Goal: Task Accomplishment & Management: Manage account settings

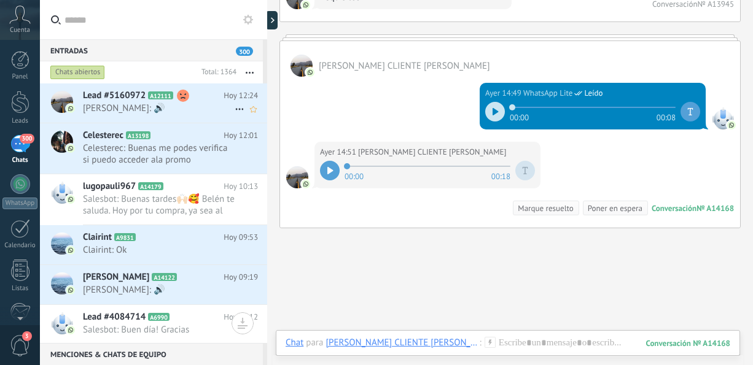
click at [187, 107] on span "[PERSON_NAME]: 🔊" at bounding box center [159, 109] width 152 height 12
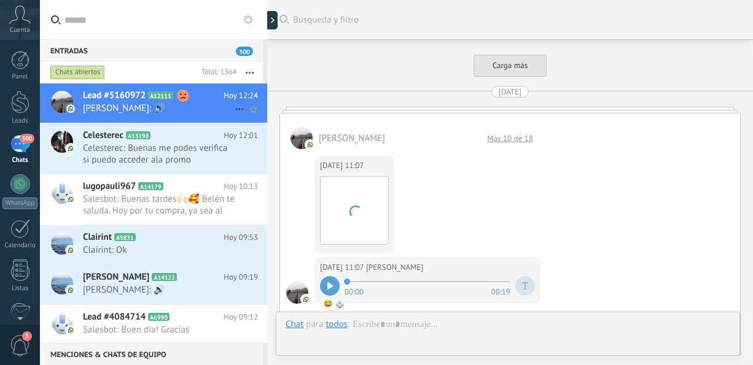
scroll to position [1324, 0]
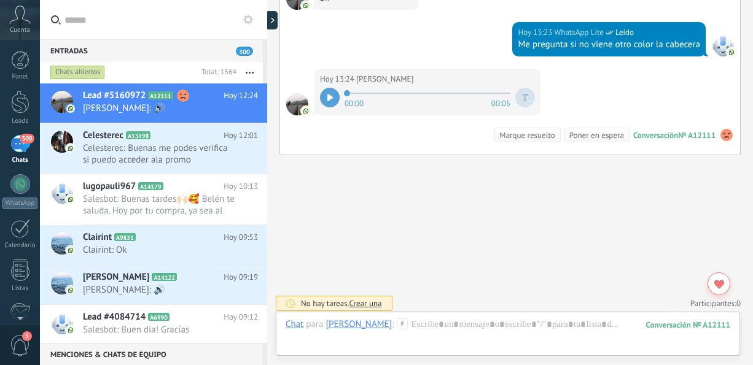
click at [330, 94] on icon at bounding box center [330, 97] width 6 height 7
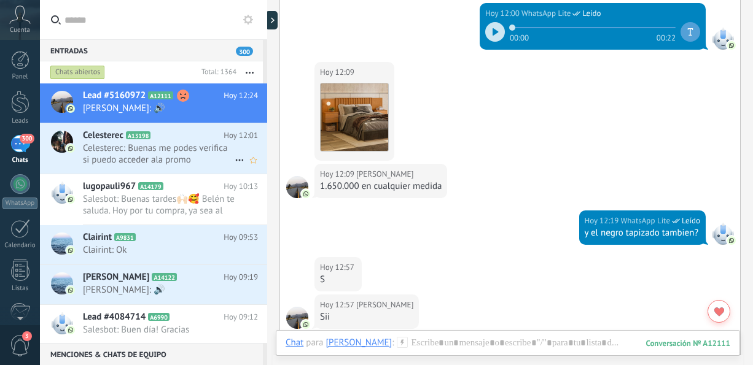
click at [158, 166] on div "Celesterec A13198 Hoy 12:01 Celesterec: Buenas me podes verifica si puedo acced…" at bounding box center [175, 148] width 184 height 50
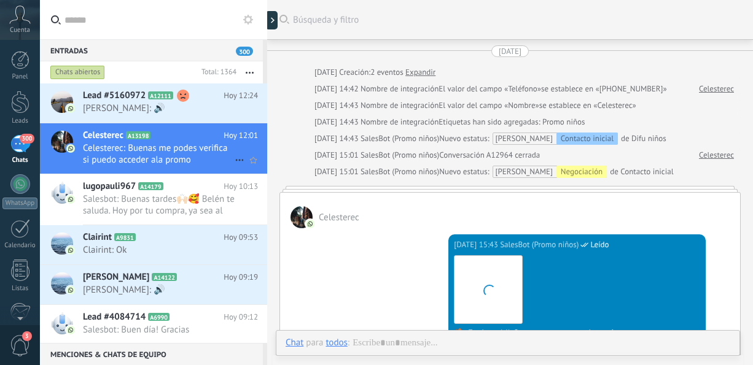
scroll to position [560, 0]
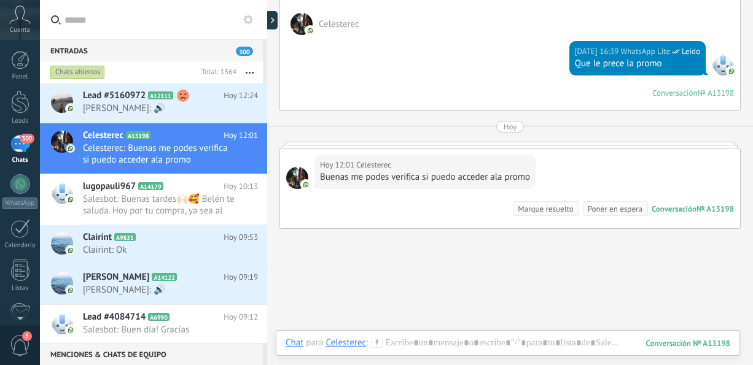
drag, startPoint x: 752, startPoint y: 288, endPoint x: 752, endPoint y: 218, distance: 70.0
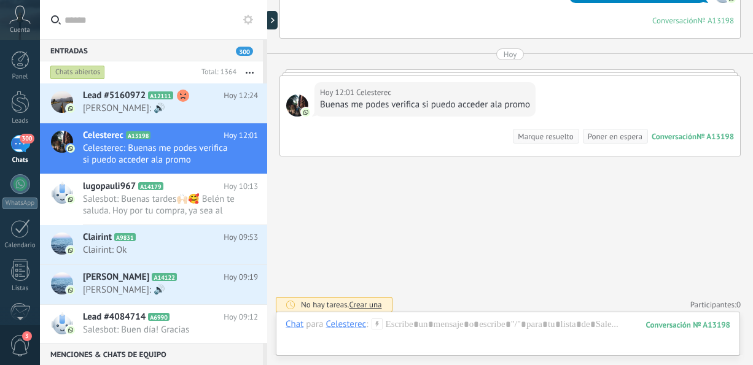
scroll to position [634, 0]
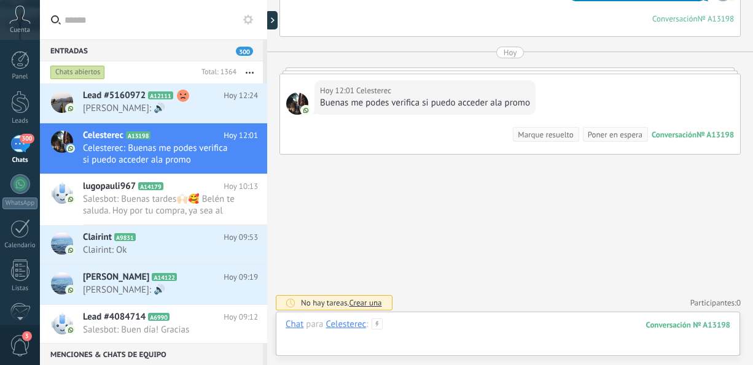
click at [423, 323] on div at bounding box center [508, 337] width 445 height 37
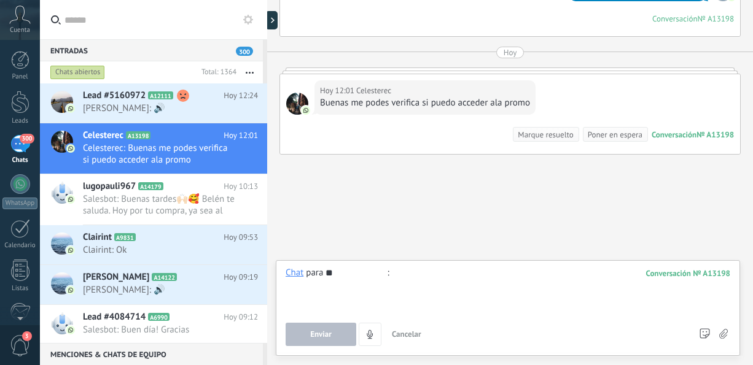
type input "*"
type input "**********"
click at [340, 336] on button "Enviar" at bounding box center [321, 334] width 71 height 23
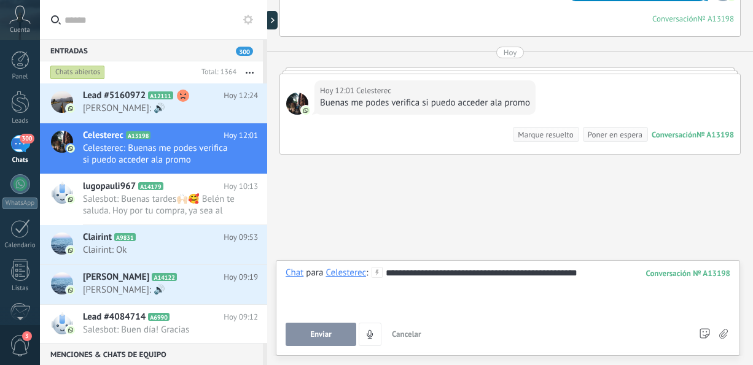
click at [340, 336] on button "Enviar" at bounding box center [321, 334] width 71 height 23
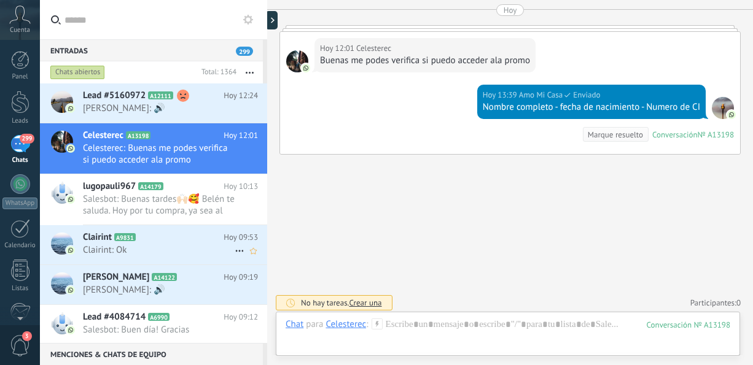
click at [168, 252] on span "Clairint: Ok" at bounding box center [159, 250] width 152 height 12
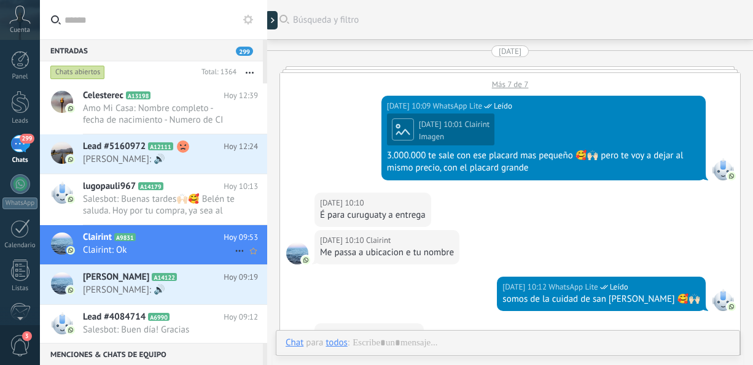
scroll to position [2241, 0]
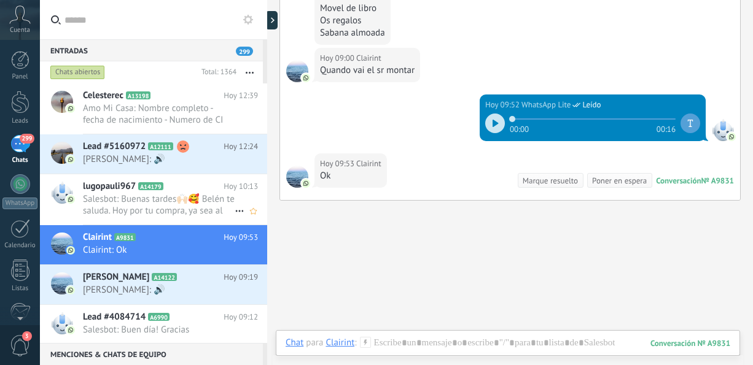
click at [166, 204] on span "Salesbot: Buenas tardes🙌🏻🥰 Belén te saluda. Hoy por tu compra, ya sea al contad…" at bounding box center [159, 204] width 152 height 23
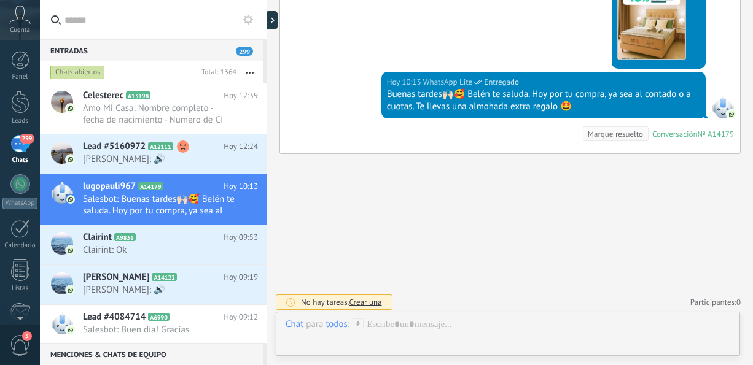
scroll to position [315, 0]
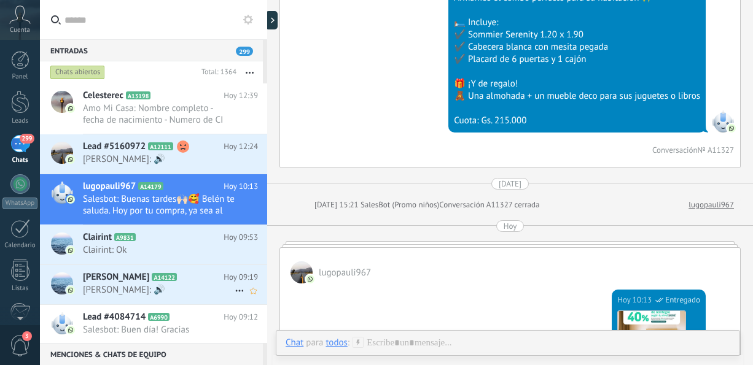
click at [179, 282] on h2 "[PERSON_NAME] A14122" at bounding box center [153, 277] width 141 height 12
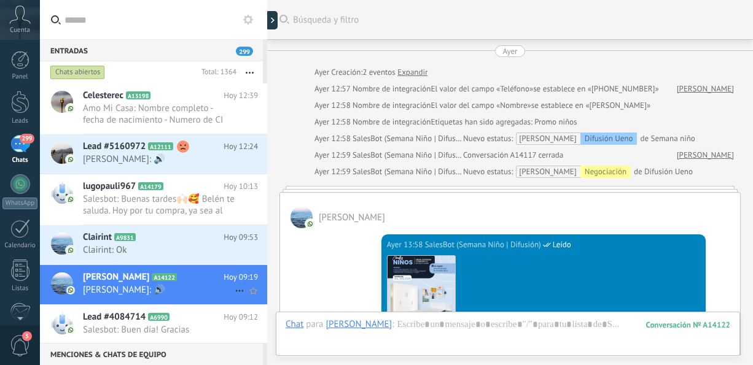
scroll to position [888, 0]
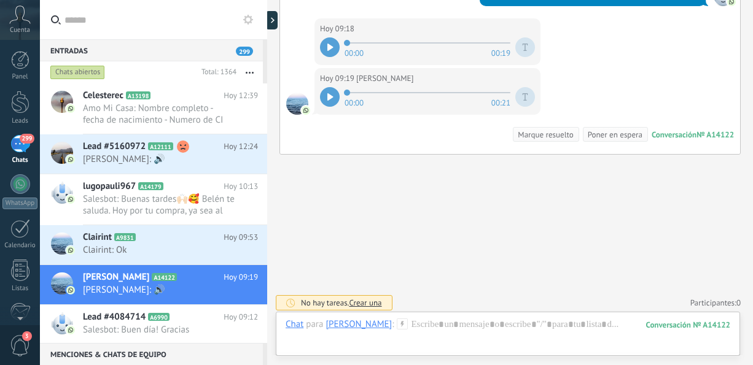
click at [327, 95] on icon at bounding box center [330, 96] width 6 height 7
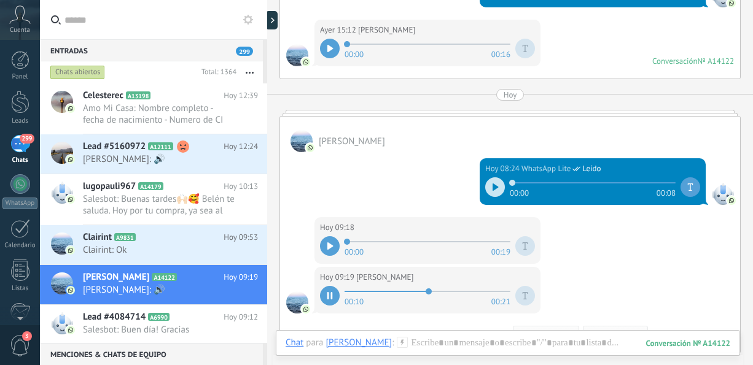
scroll to position [689, 0]
click at [495, 187] on div at bounding box center [495, 187] width 20 height 20
click at [325, 243] on div at bounding box center [330, 246] width 20 height 20
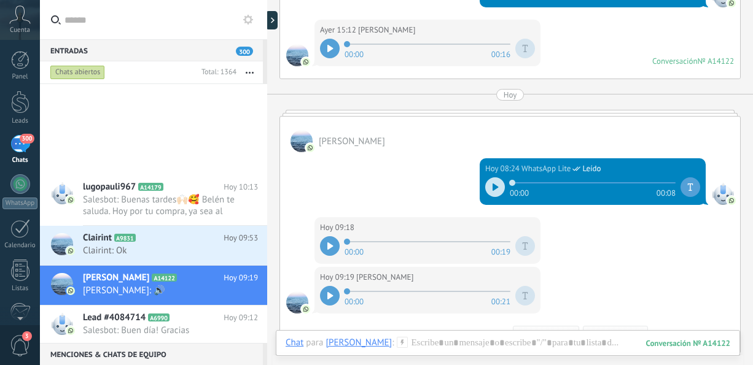
scroll to position [227, 0]
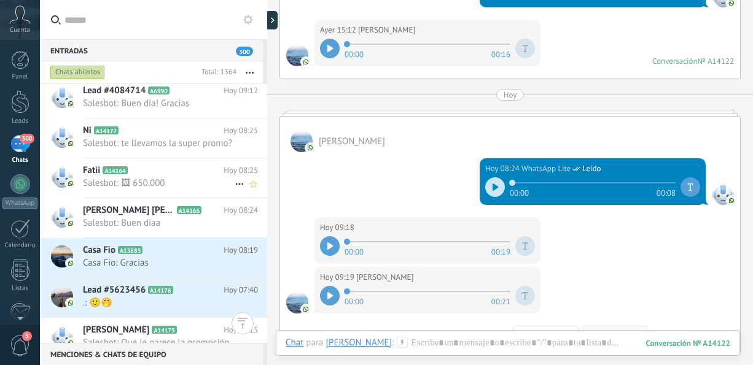
click at [163, 177] on h2 "Fatii A14164" at bounding box center [153, 171] width 141 height 12
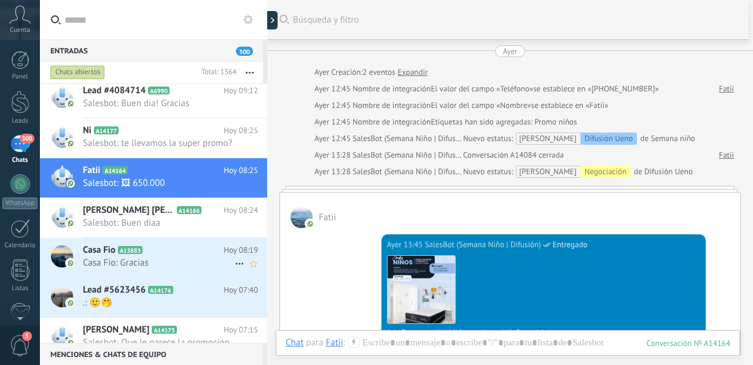
click at [169, 268] on span "Casa Fio: Gracias" at bounding box center [159, 263] width 152 height 12
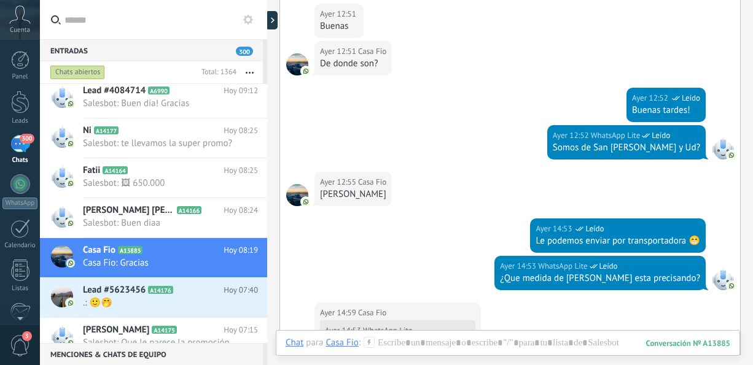
scroll to position [535, 0]
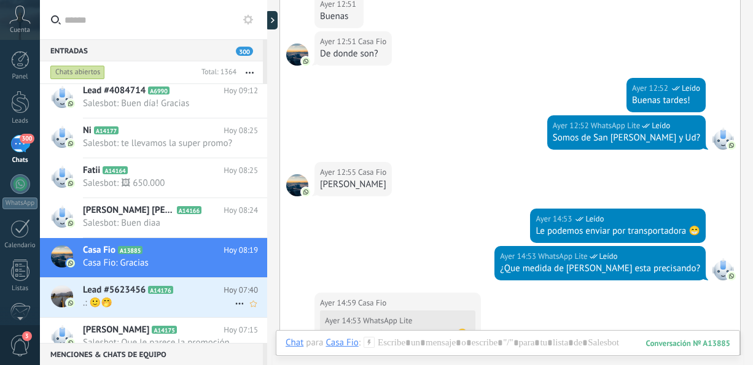
click at [150, 308] on span ".: 🙂🤭" at bounding box center [159, 303] width 152 height 12
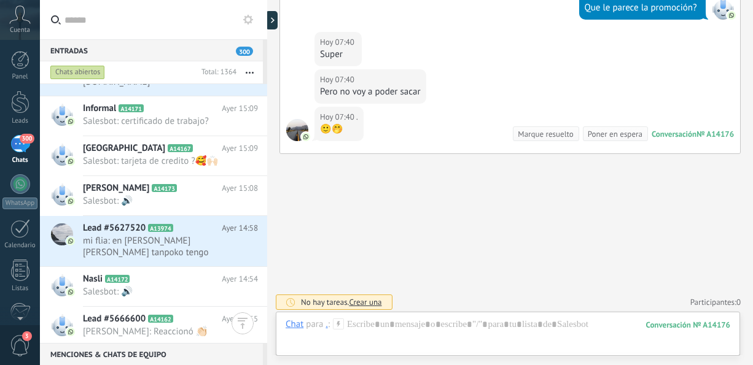
scroll to position [909, 0]
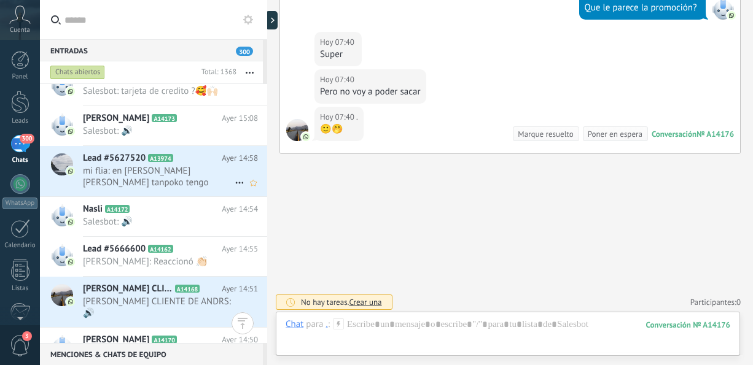
click at [152, 182] on span "mi flia: en [PERSON_NAME] [PERSON_NAME] tanpoko tengo quiere venir avisitar par…" at bounding box center [159, 176] width 152 height 23
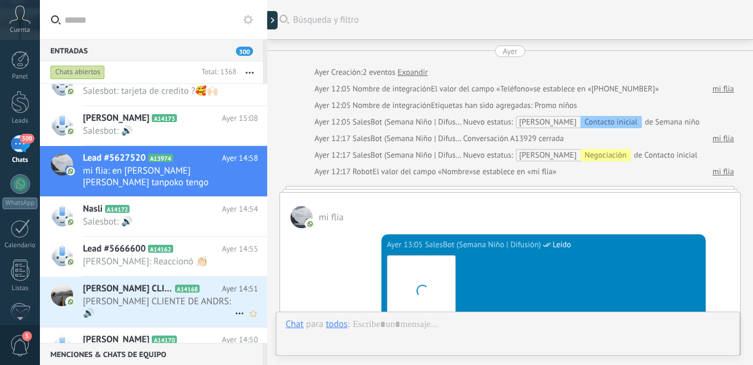
scroll to position [981, 0]
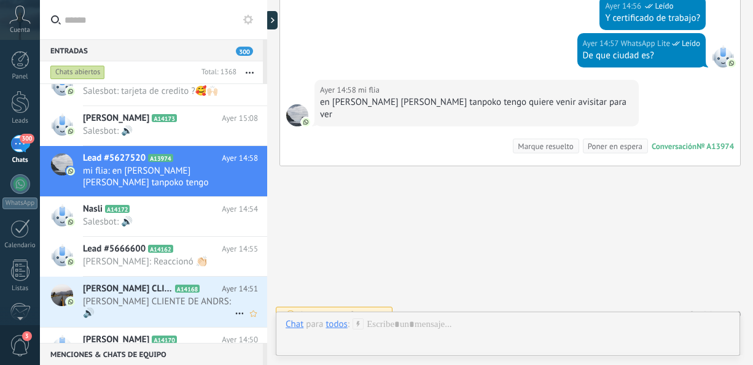
click at [222, 308] on span "[PERSON_NAME] CLIENTE DE ANDRS: 🔊" at bounding box center [159, 307] width 152 height 23
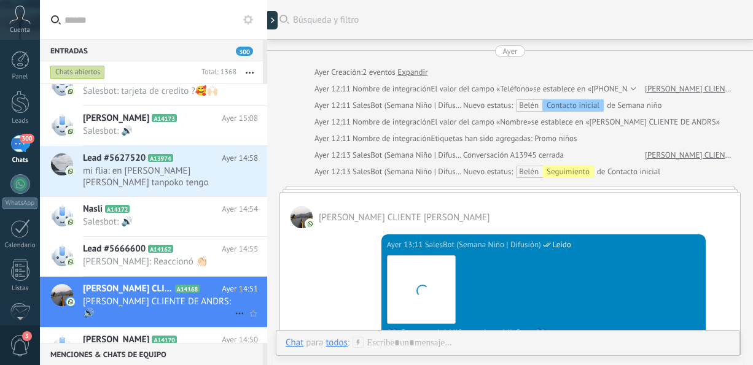
scroll to position [481, 0]
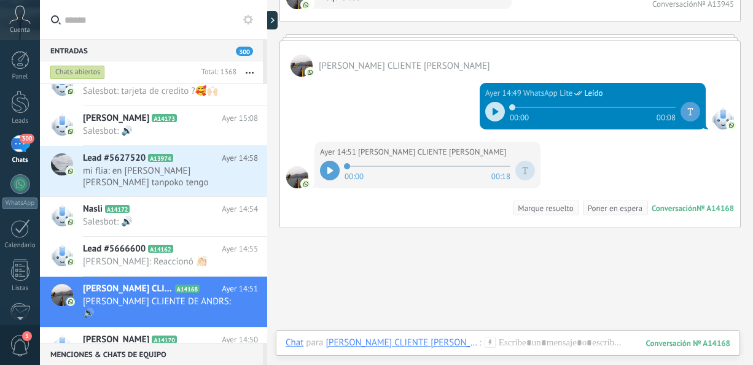
click at [330, 161] on div at bounding box center [330, 171] width 20 height 20
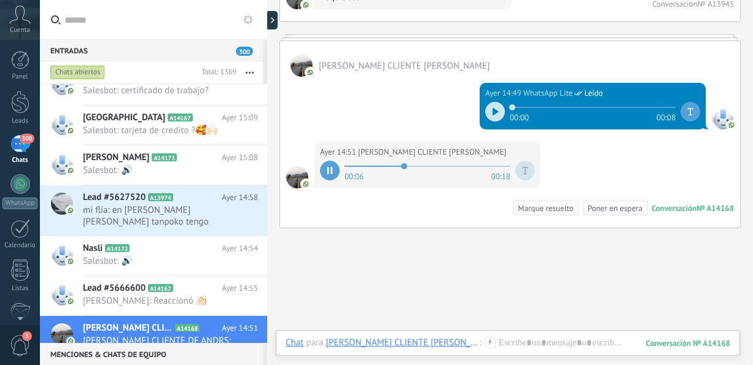
click at [262, 68] on button "button" at bounding box center [249, 72] width 26 height 22
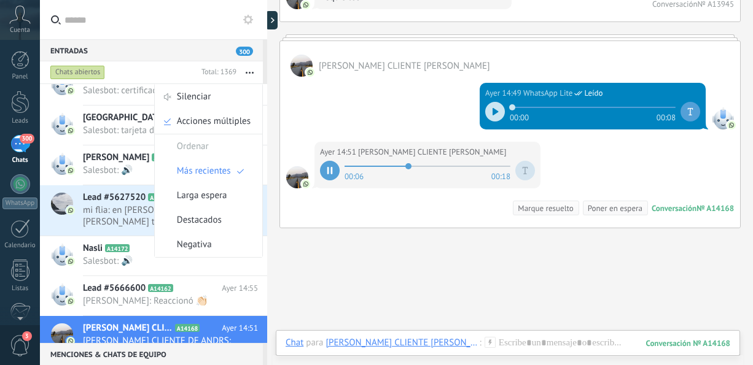
click at [262, 68] on button "button" at bounding box center [249, 72] width 26 height 22
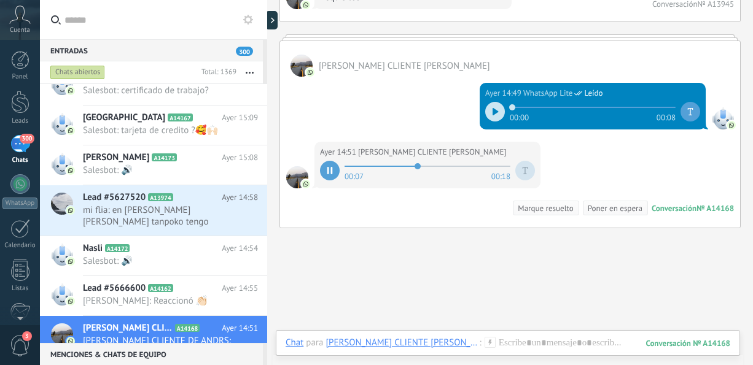
click at [263, 68] on div "Chats abiertos Total: 1369 Silenciar Acciones múltiples Ordenar Más recientes" at bounding box center [153, 72] width 227 height 22
click at [249, 72] on use "button" at bounding box center [250, 73] width 8 height 2
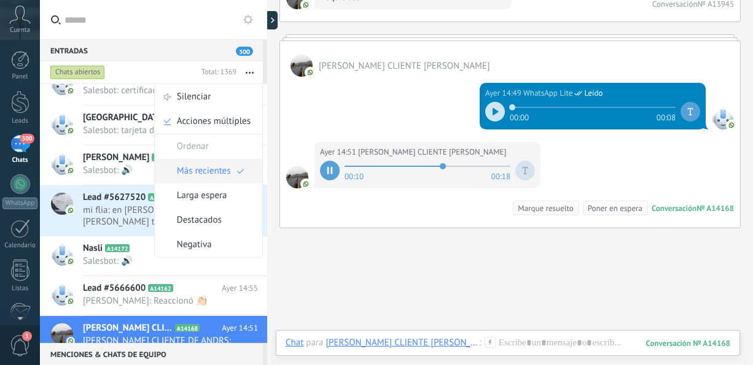
click at [220, 175] on span "Más recientes" at bounding box center [204, 171] width 54 height 25
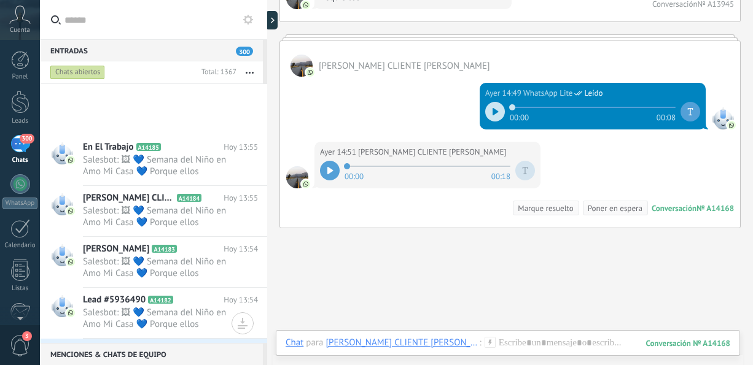
scroll to position [227, 0]
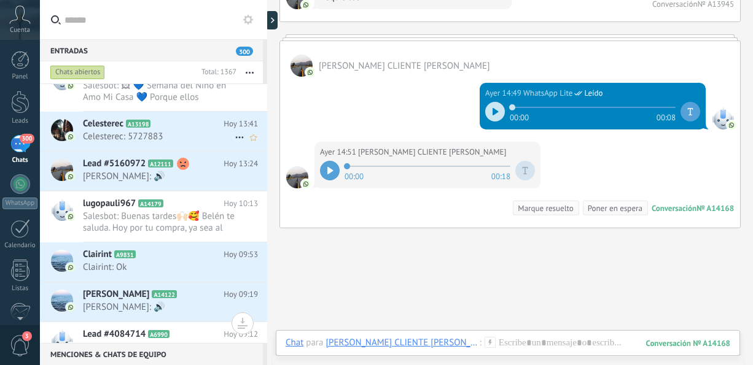
click at [208, 131] on span "Celesterec: 5727883" at bounding box center [159, 137] width 152 height 12
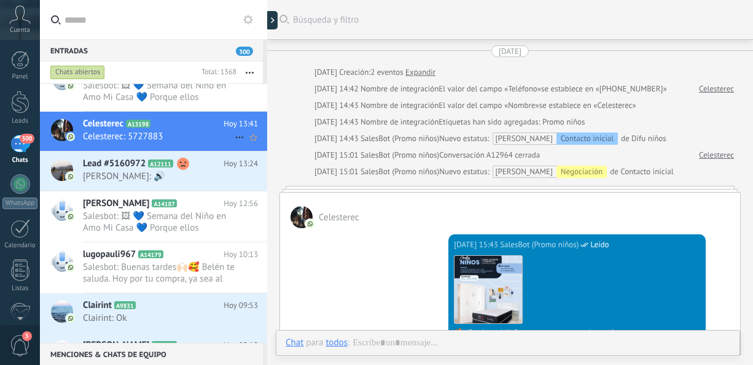
scroll to position [720, 0]
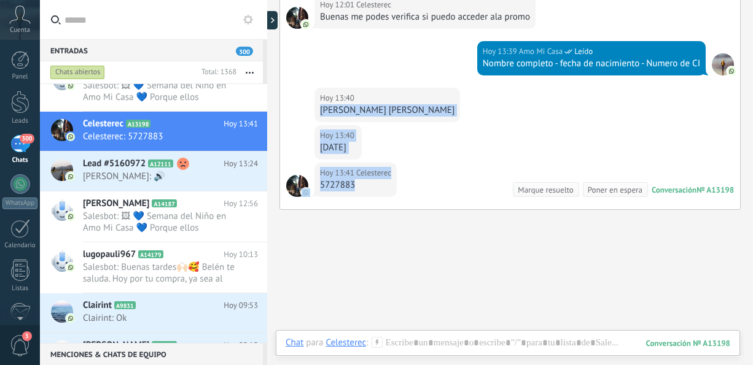
drag, startPoint x: 322, startPoint y: 108, endPoint x: 439, endPoint y: 182, distance: 138.0
click at [439, 182] on div "Hoy 12:01 Celesterec Buenas me podes verifica si puedo acceder ala promo Hoy 13…" at bounding box center [510, 98] width 460 height 221
copy div "[PERSON_NAME] [PERSON_NAME] 13:40 Celesterec [DATE] Hoy 13:41 Celesterec 5727883"
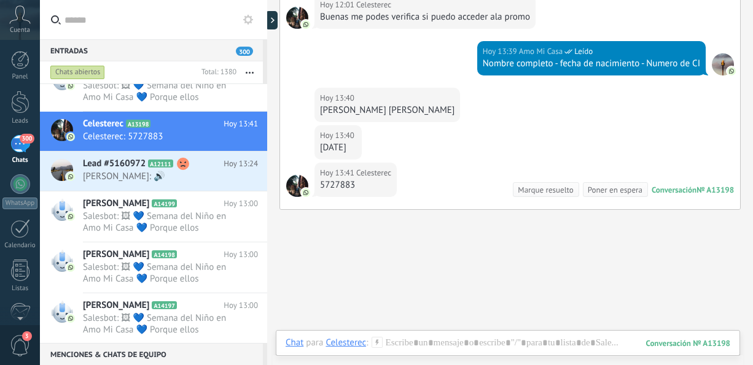
click at [265, 77] on div "Chats abiertos Total: 1380 Silenciar Acciones múltiples Ordenar Más recientes" at bounding box center [153, 72] width 227 height 22
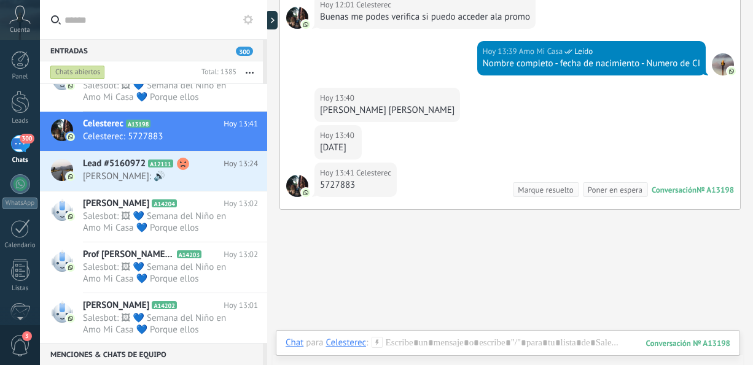
click at [265, 79] on div "Chats abiertos Total: 1385 Silenciar Acciones múltiples Ordenar Más recientes" at bounding box center [153, 72] width 227 height 22
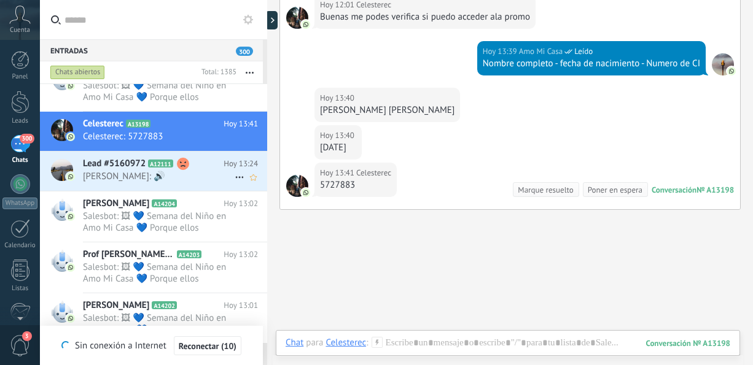
click at [161, 165] on span "A12111" at bounding box center [160, 164] width 25 height 8
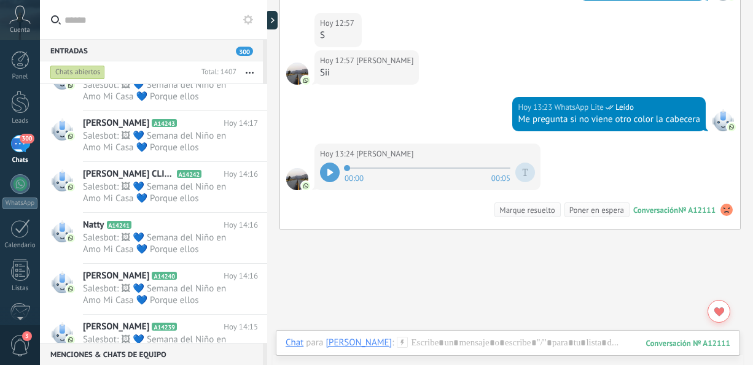
scroll to position [454, 0]
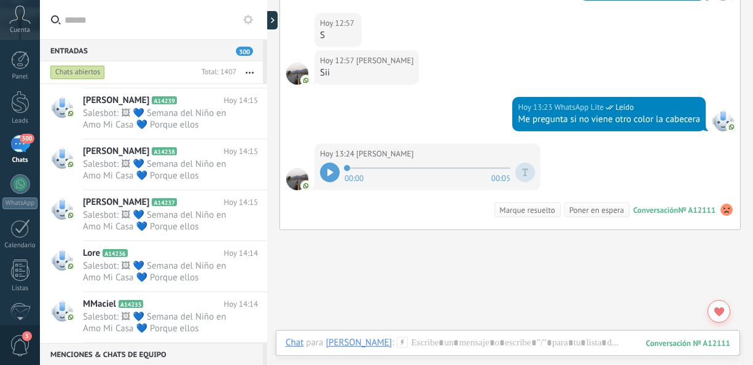
click at [80, 72] on div "Chats abiertos" at bounding box center [77, 72] width 55 height 15
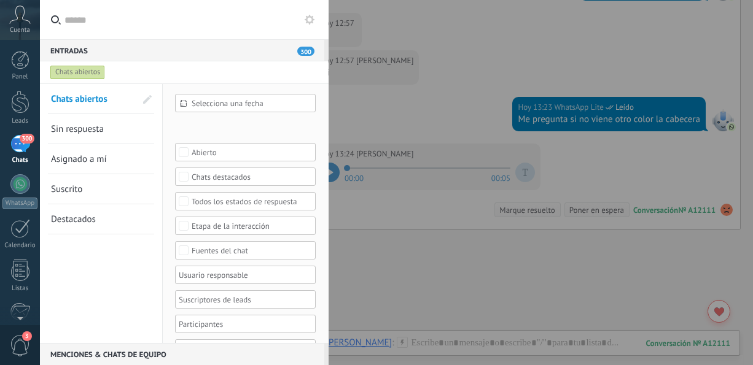
click at [79, 125] on span "Sin respuesta" at bounding box center [77, 129] width 53 height 12
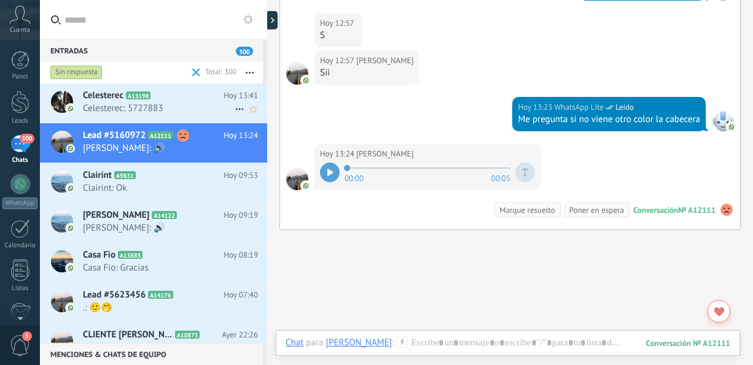
click at [132, 106] on span "Celesterec: 5727883" at bounding box center [159, 109] width 152 height 12
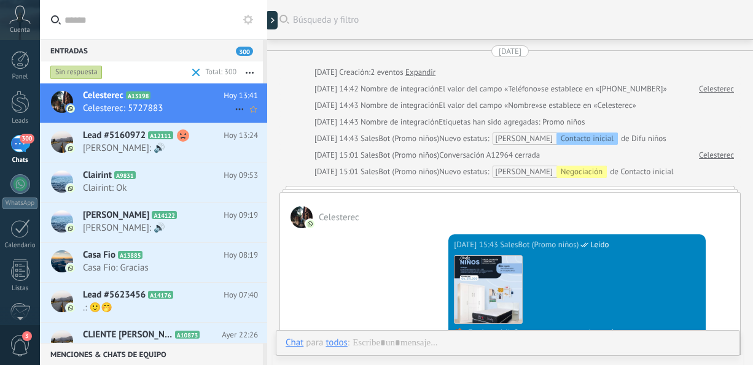
scroll to position [720, 0]
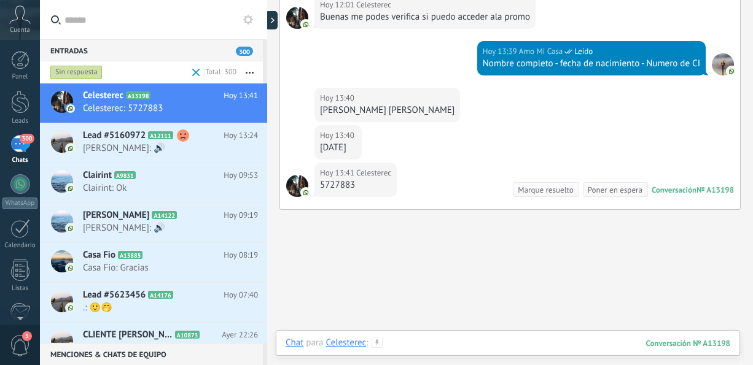
click at [401, 346] on div at bounding box center [508, 355] width 445 height 37
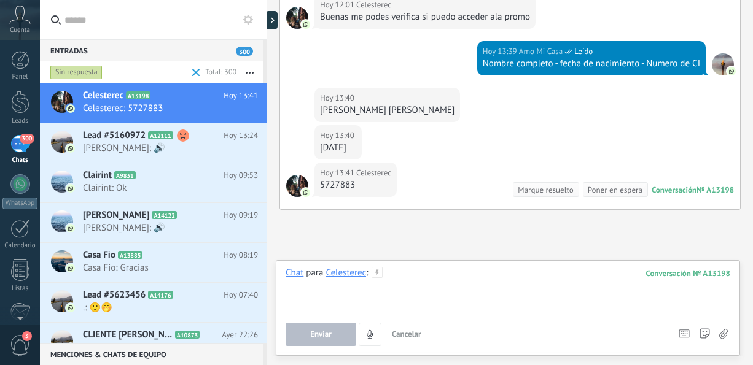
click at [395, 281] on div at bounding box center [508, 290] width 445 height 47
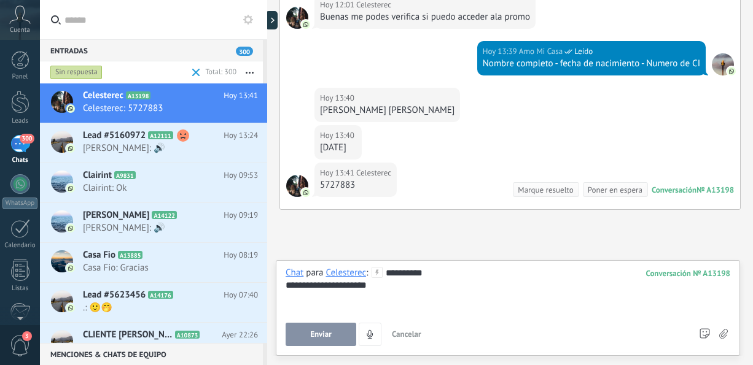
click at [325, 335] on span "Enviar" at bounding box center [320, 334] width 21 height 9
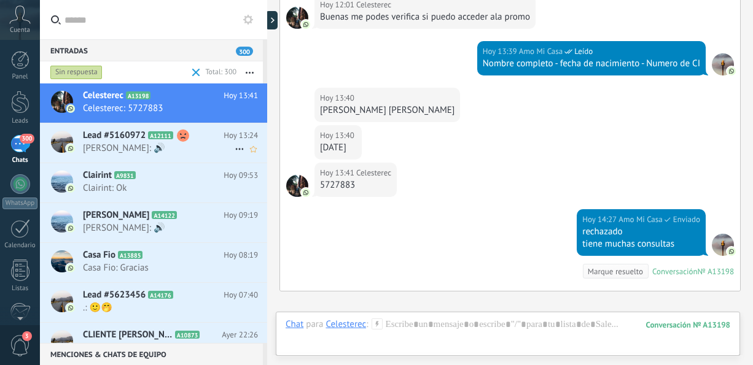
scroll to position [857, 0]
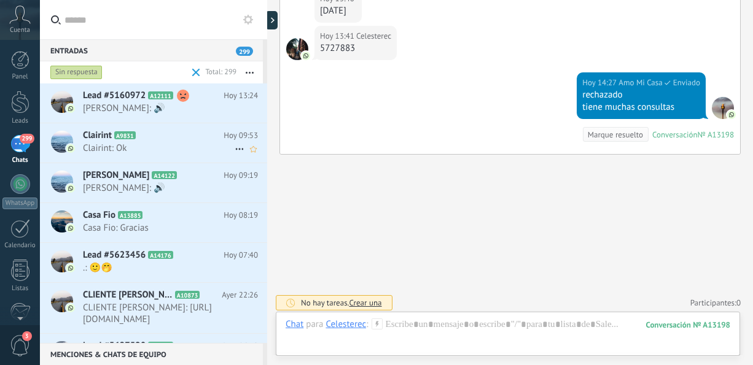
click at [160, 147] on span "Clairint: Ok" at bounding box center [159, 148] width 152 height 12
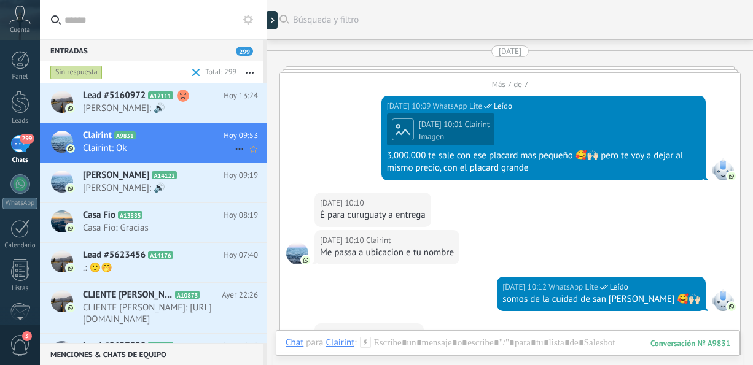
scroll to position [2241, 0]
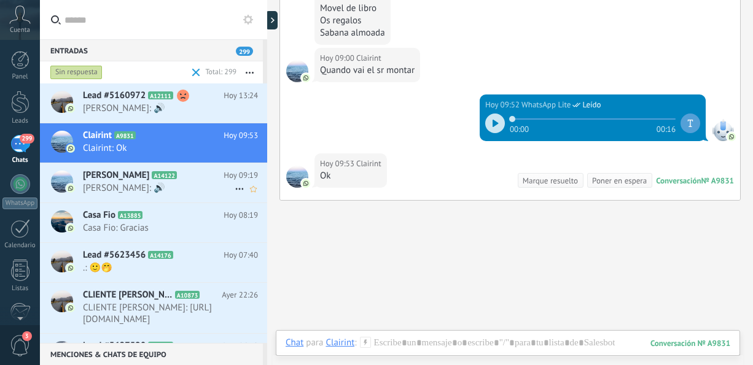
click at [171, 201] on div "[PERSON_NAME] A14122 Hoy 09:19 [PERSON_NAME]: 🔊" at bounding box center [175, 182] width 184 height 39
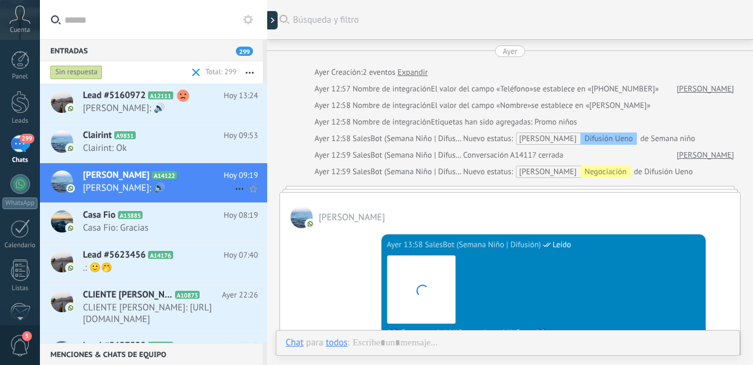
scroll to position [813, 0]
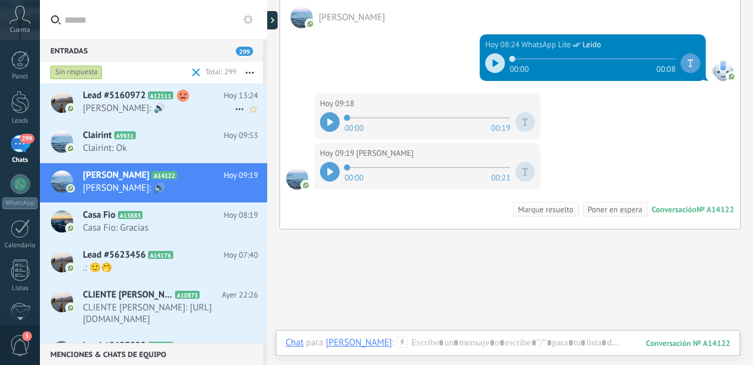
click at [159, 99] on span "A12111" at bounding box center [160, 95] width 25 height 8
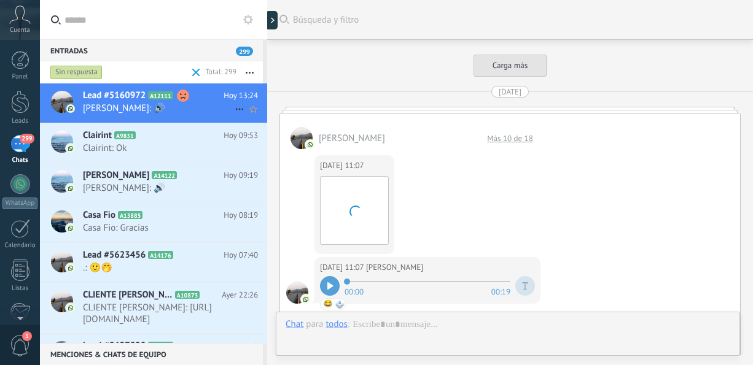
scroll to position [1324, 0]
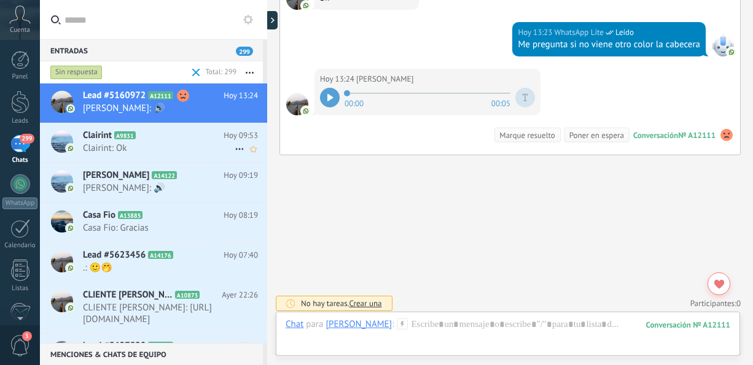
click at [149, 150] on span "Clairint: Ok" at bounding box center [159, 148] width 152 height 12
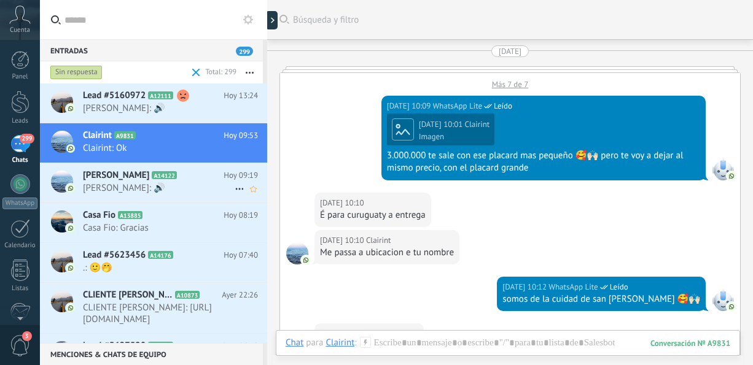
scroll to position [2241, 0]
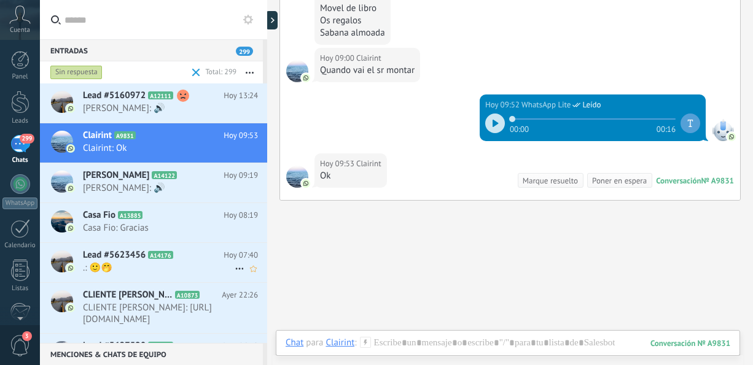
click at [143, 266] on span ".: 🙂🤭" at bounding box center [159, 268] width 152 height 12
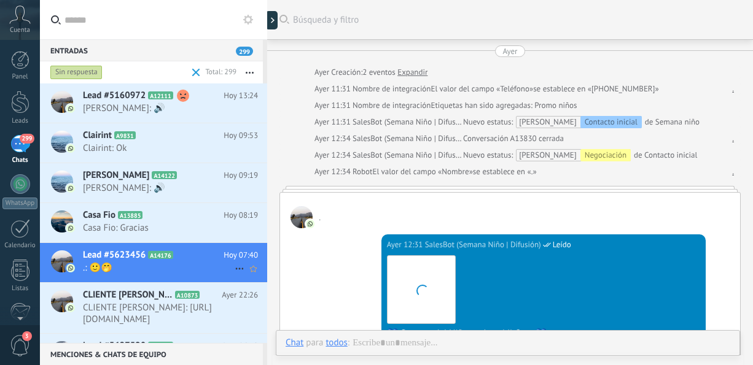
scroll to position [580, 0]
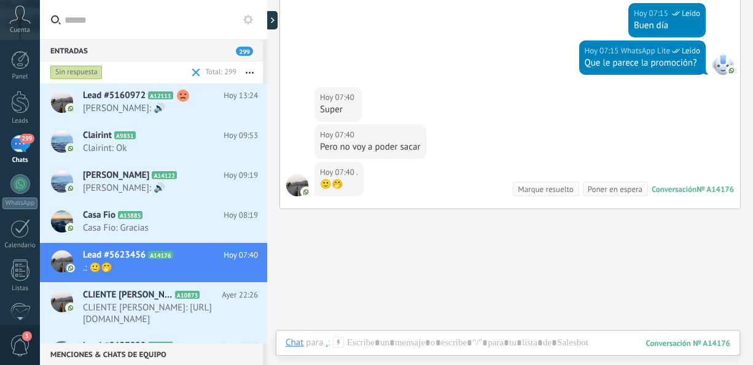
click at [64, 74] on div "Sin respuesta" at bounding box center [76, 72] width 52 height 15
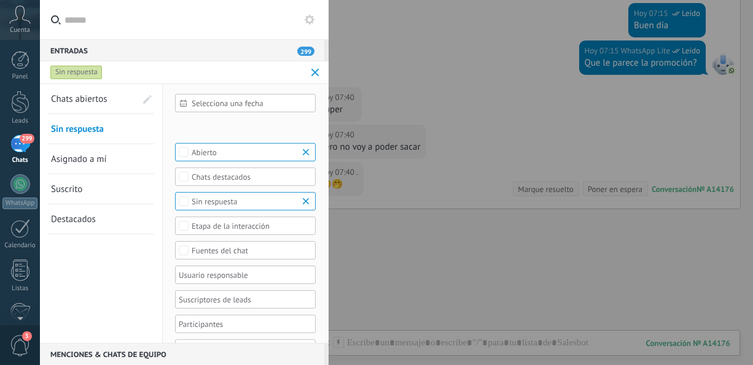
click at [68, 96] on span "Chats abiertos" at bounding box center [79, 99] width 56 height 12
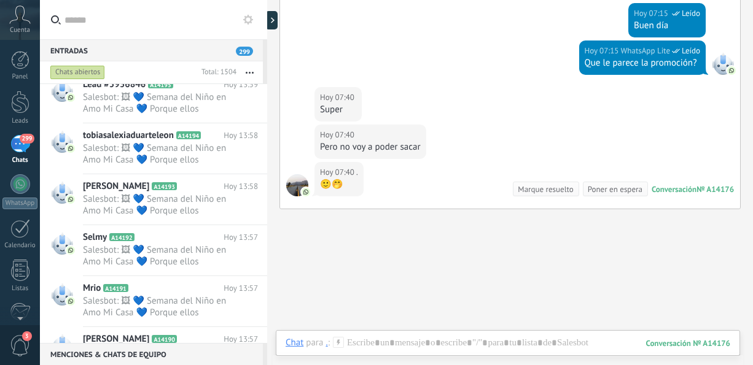
scroll to position [6812, 0]
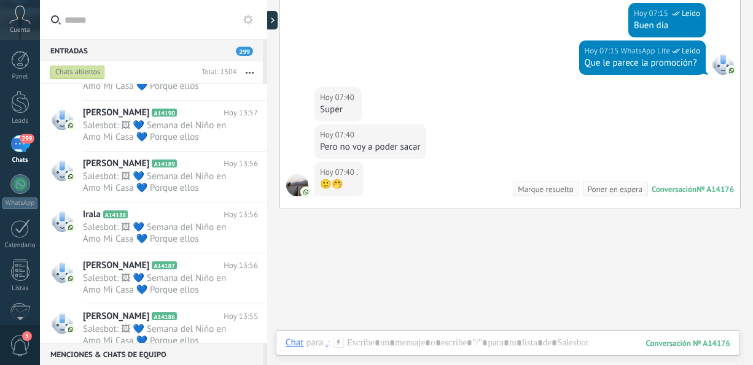
click at [265, 346] on div "Menciones & Chats de equipo 0 Crear un grupo de chat Silenciar" at bounding box center [153, 354] width 227 height 22
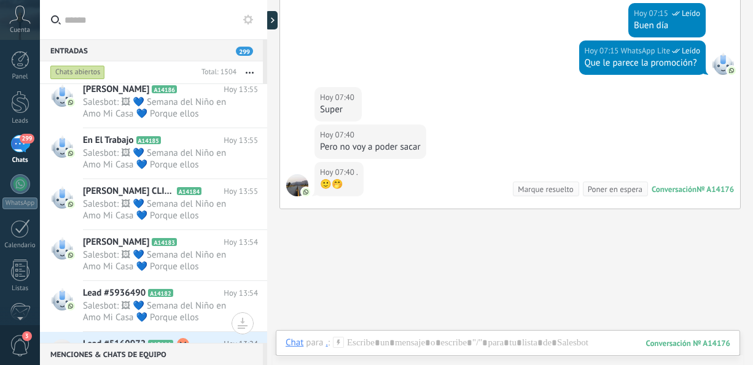
scroll to position [7267, 0]
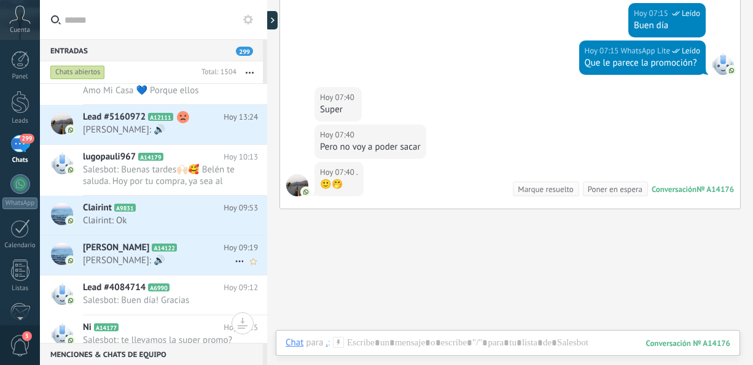
click at [176, 255] on span "[PERSON_NAME]: 🔊" at bounding box center [159, 261] width 152 height 12
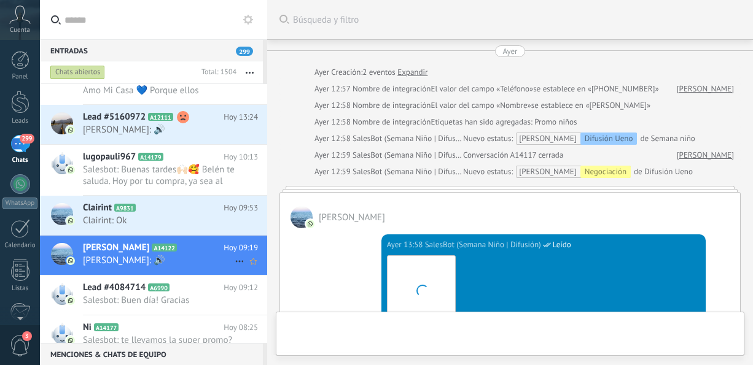
scroll to position [888, 0]
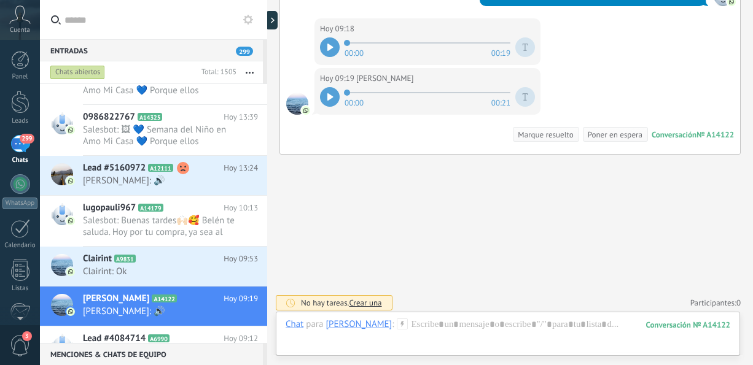
click at [328, 87] on div at bounding box center [330, 97] width 20 height 20
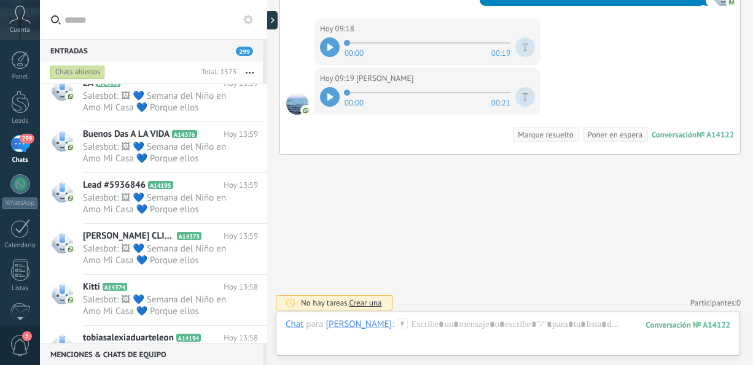
click at [251, 72] on icon "button" at bounding box center [250, 73] width 8 height 2
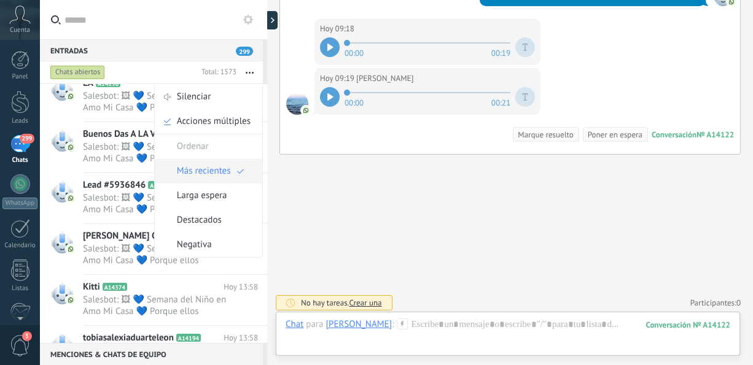
click at [210, 166] on span "Más recientes" at bounding box center [204, 171] width 54 height 25
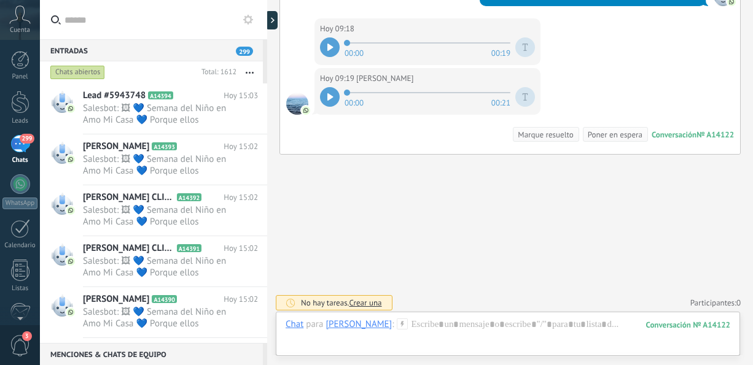
click at [248, 65] on button "button" at bounding box center [249, 72] width 26 height 22
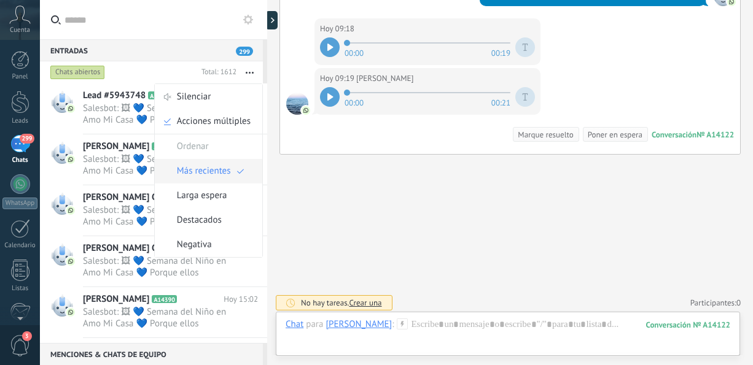
click at [206, 177] on span "Más recientes" at bounding box center [204, 171] width 54 height 25
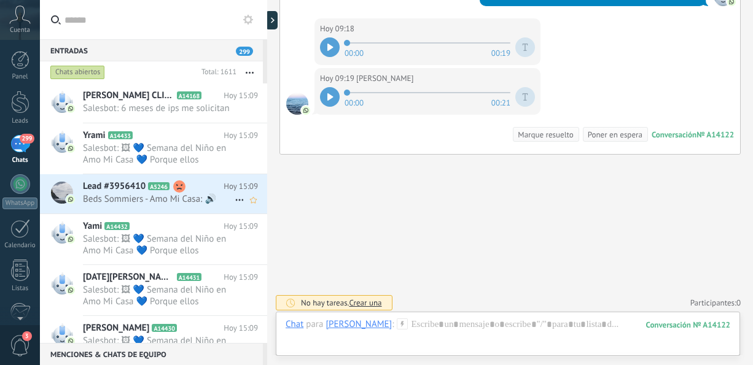
click at [179, 198] on span "Beds Sommiers - Amo Mi Casa: 🔊" at bounding box center [159, 199] width 152 height 12
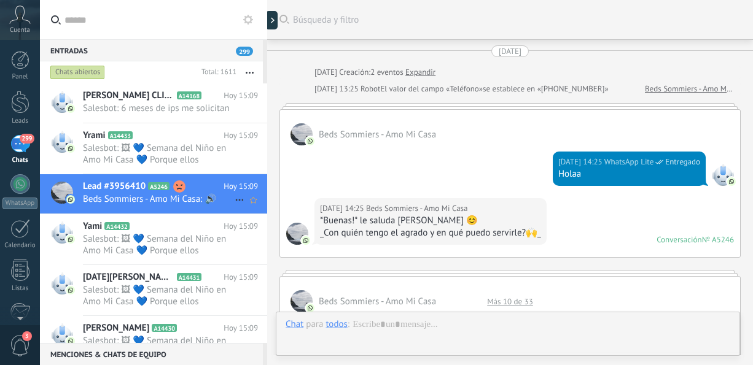
scroll to position [1288, 0]
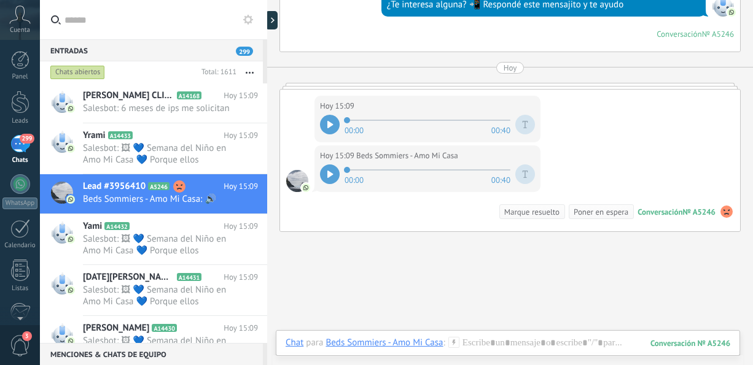
click at [331, 122] on icon at bounding box center [330, 124] width 6 height 7
click at [332, 165] on div at bounding box center [330, 175] width 20 height 20
click at [198, 107] on span "Salesbot: 6 meses de ips me solicitan" at bounding box center [159, 109] width 152 height 12
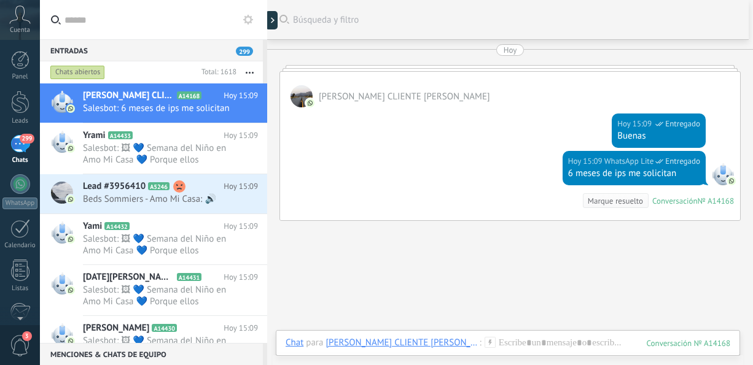
scroll to position [328, 0]
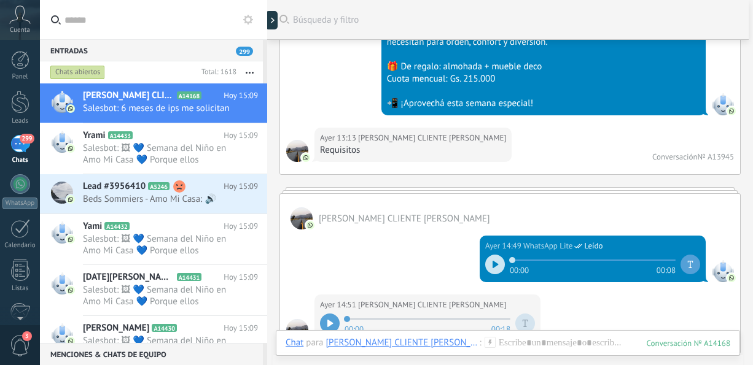
click at [333, 319] on div at bounding box center [330, 324] width 20 height 20
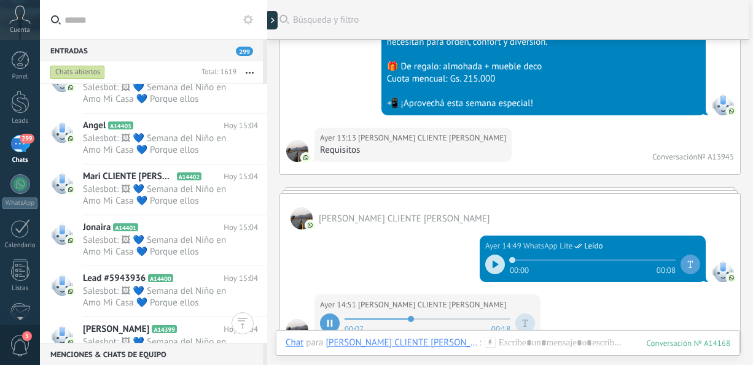
scroll to position [1701, 0]
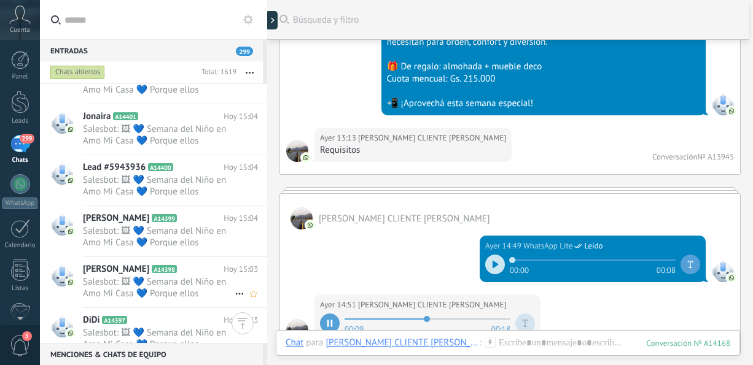
click at [262, 287] on div "[PERSON_NAME] A14398 Hoy 15:03 Salesbot: 🖼 💙 Semana del Niño en Amo Mi Casa 💙 P…" at bounding box center [175, 282] width 184 height 50
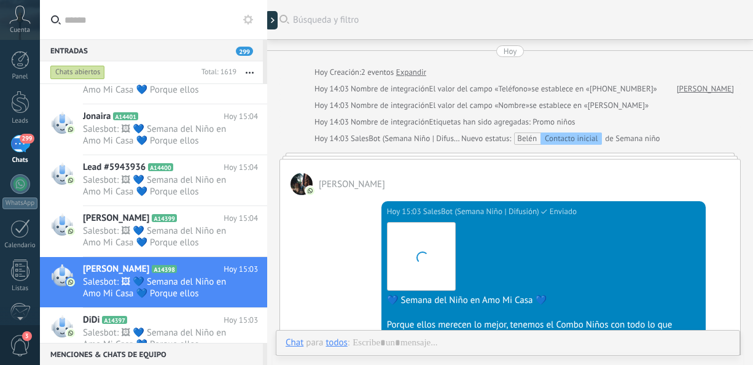
scroll to position [116, 0]
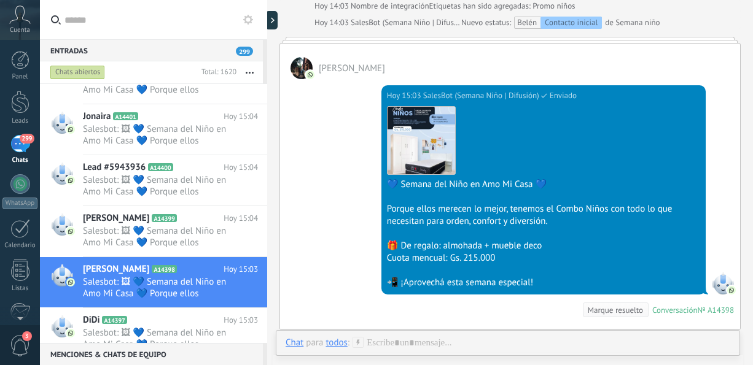
click at [265, 67] on div "Chats abiertos Total: 1620 Silenciar Acciones múltiples Ordenar Más recientes" at bounding box center [153, 72] width 227 height 22
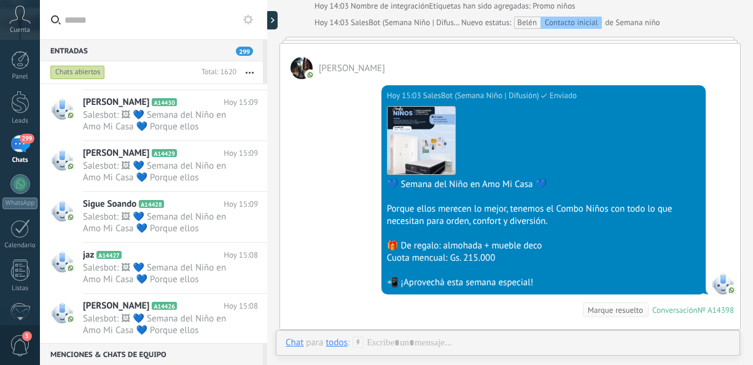
scroll to position [0, 0]
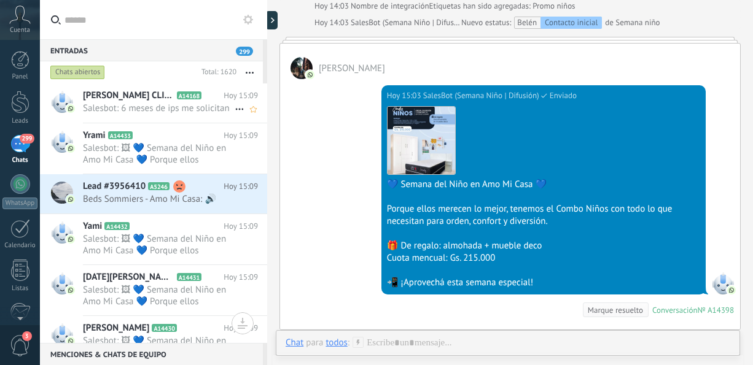
click at [144, 103] on span "Salesbot: 6 meses de ips me solicitan" at bounding box center [159, 109] width 152 height 12
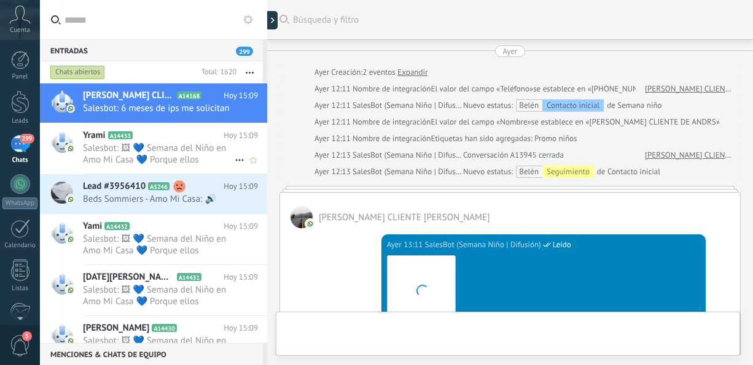
click at [146, 141] on icon at bounding box center [142, 136] width 12 height 12
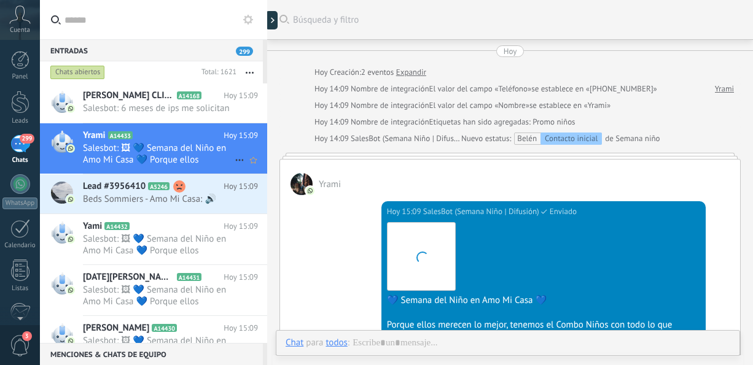
scroll to position [116, 0]
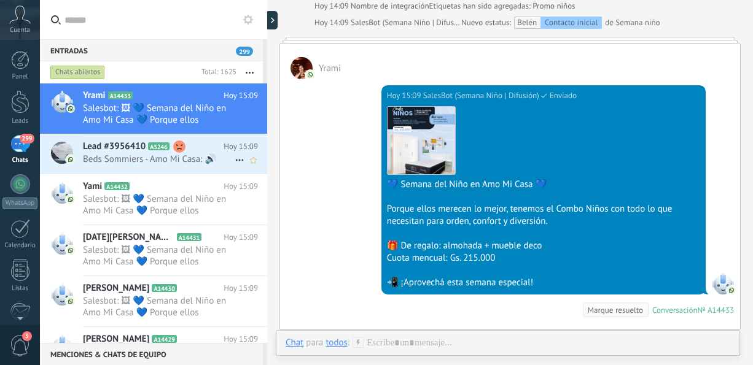
click at [193, 155] on span "Beds Sommiers - Amo Mi Casa: 🔊" at bounding box center [159, 159] width 152 height 12
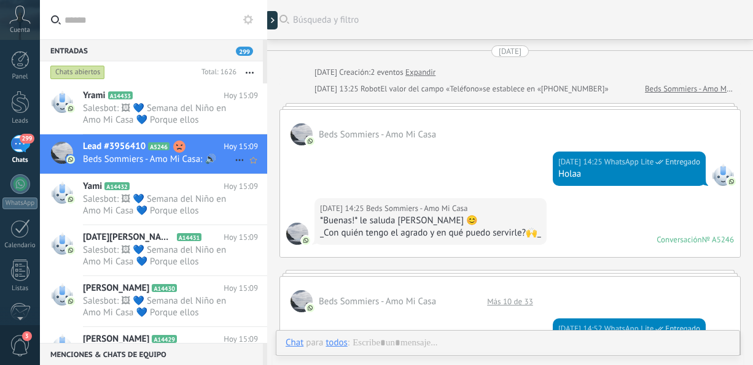
scroll to position [1288, 0]
